Goal: Check status: Check status

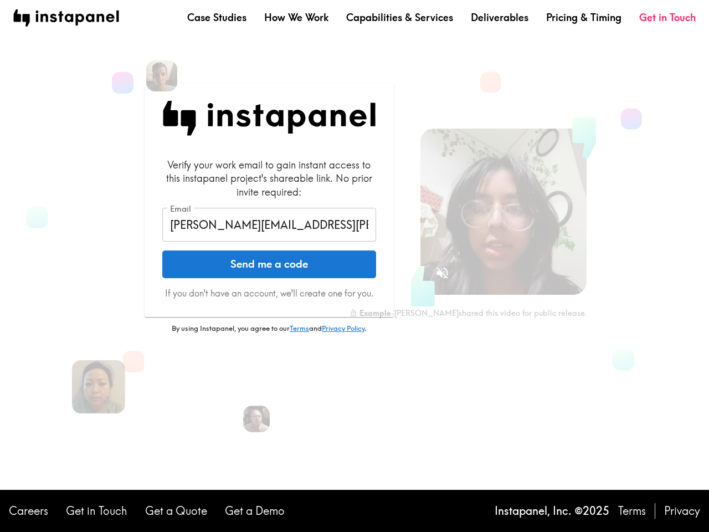
click at [355, 266] on button "Send me a code" at bounding box center [269, 264] width 214 height 28
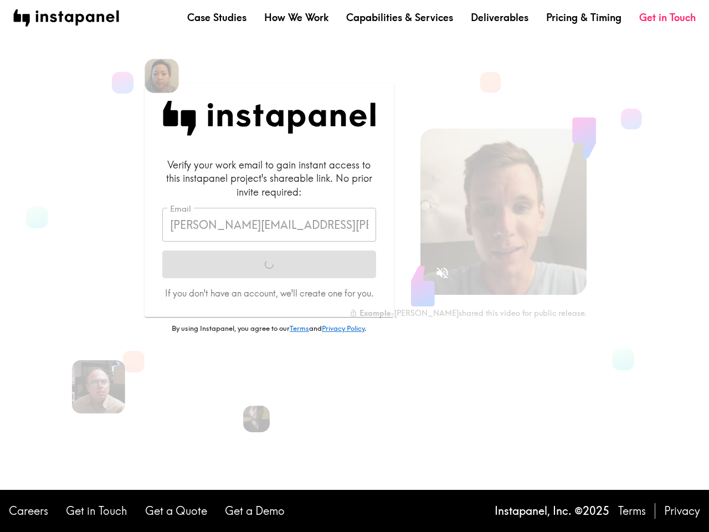
click at [162, 76] on div at bounding box center [162, 76] width 34 height 34
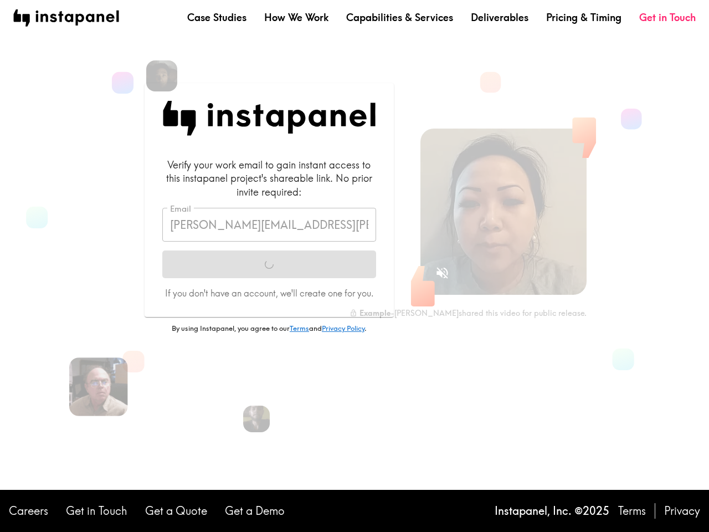
click at [99, 387] on div at bounding box center [98, 386] width 59 height 59
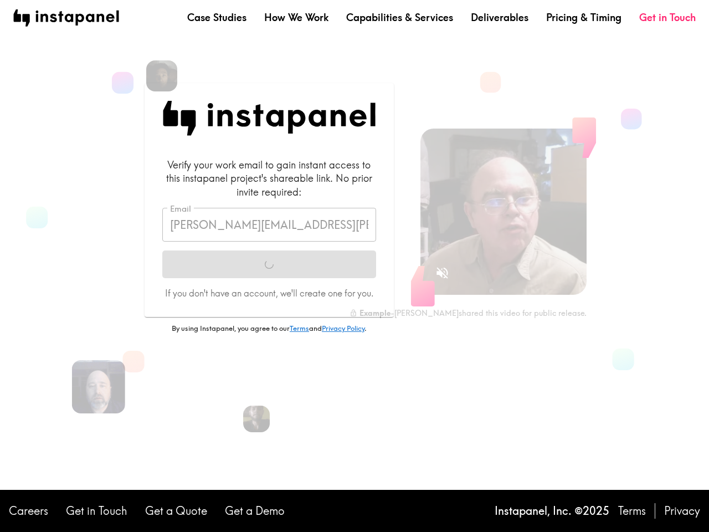
click at [442, 273] on icon "Sound is off" at bounding box center [442, 273] width 12 height 12
click at [504, 212] on video at bounding box center [503, 212] width 166 height 166
click at [256, 419] on img at bounding box center [256, 418] width 29 height 29
